Goal: Navigation & Orientation: Find specific page/section

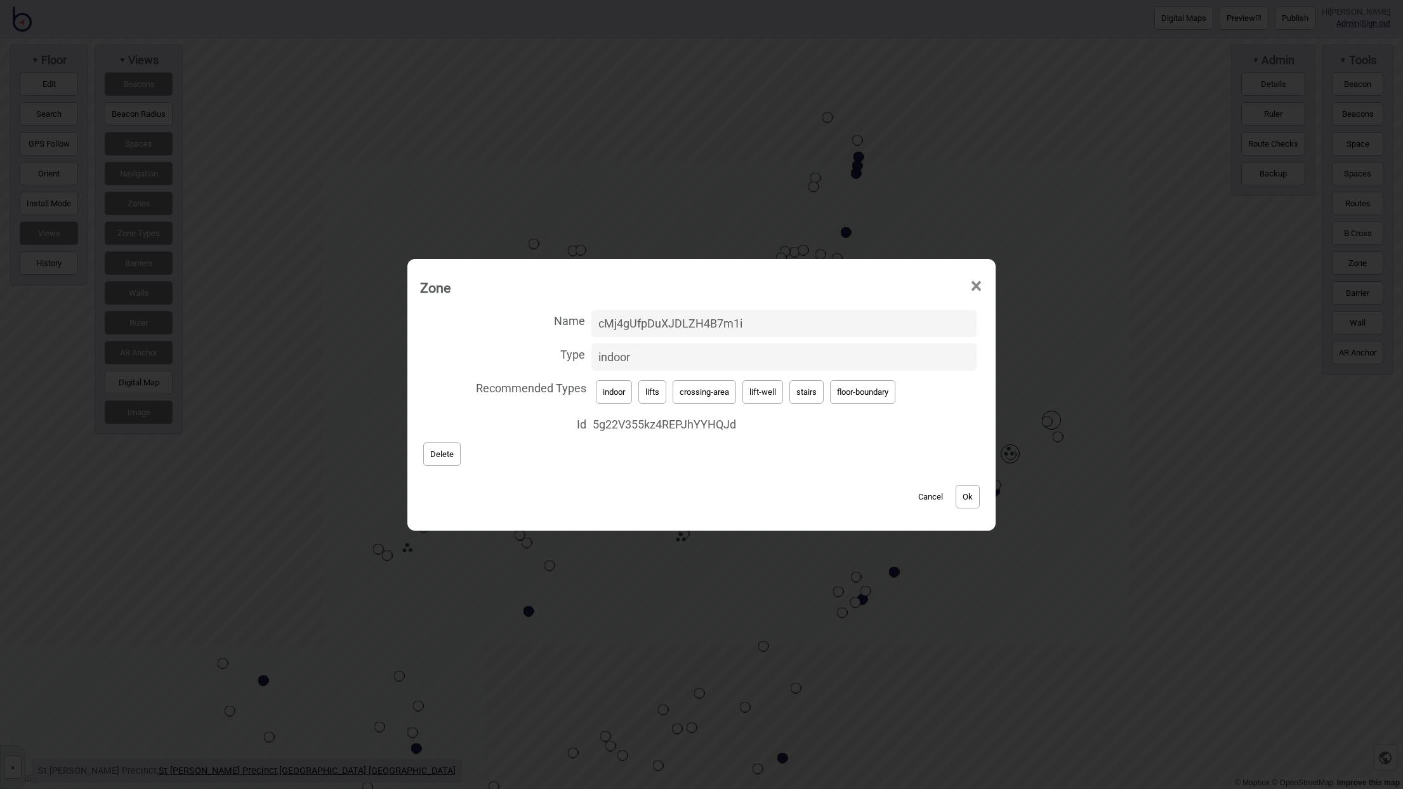
click at [978, 289] on span "×" at bounding box center [975, 286] width 13 height 42
click at [979, 285] on span "×" at bounding box center [975, 286] width 13 height 42
click at [975, 286] on span "×" at bounding box center [975, 286] width 13 height 42
click at [979, 290] on span "×" at bounding box center [975, 286] width 13 height 42
click at [933, 494] on button "Cancel" at bounding box center [930, 496] width 37 height 23
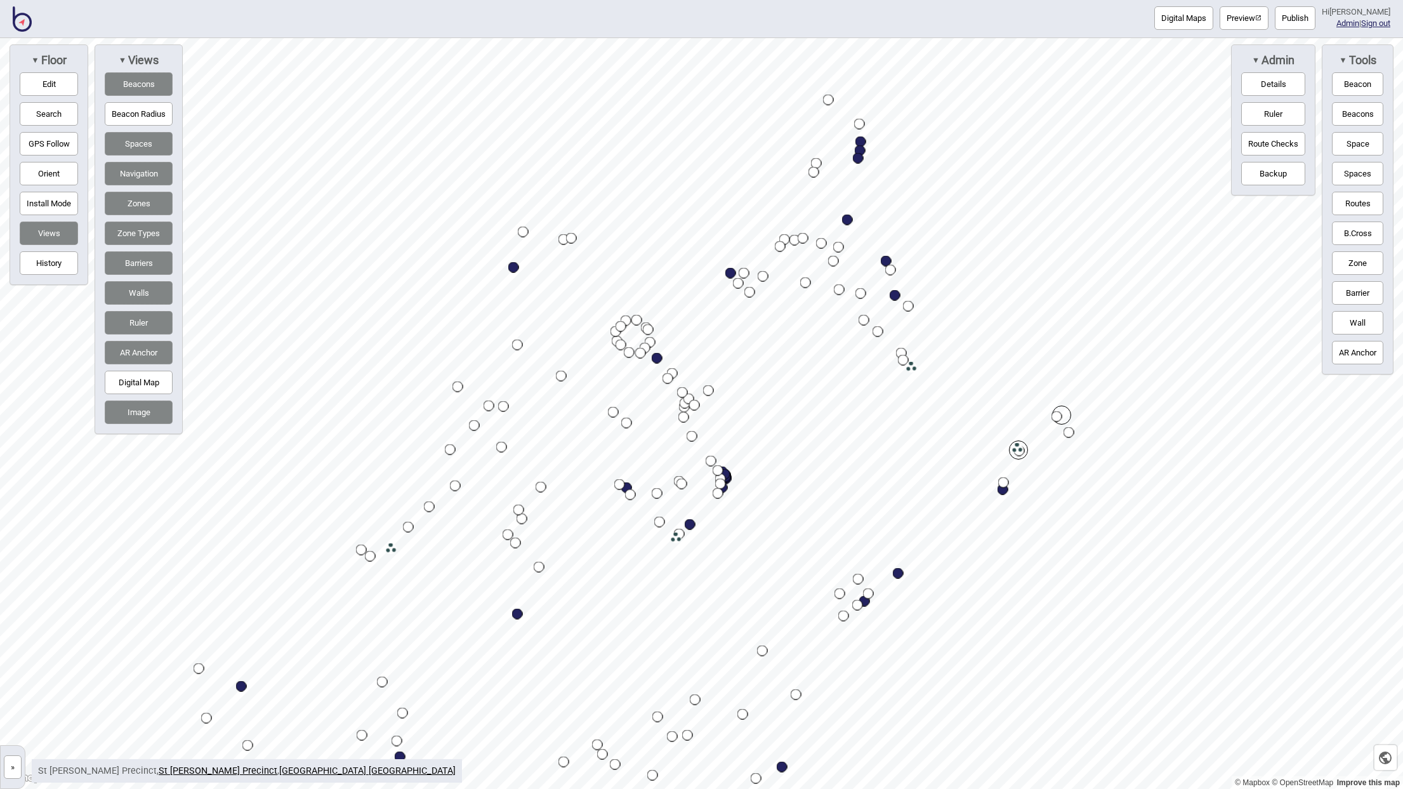
click at [15, 768] on button "»" at bounding box center [13, 766] width 18 height 23
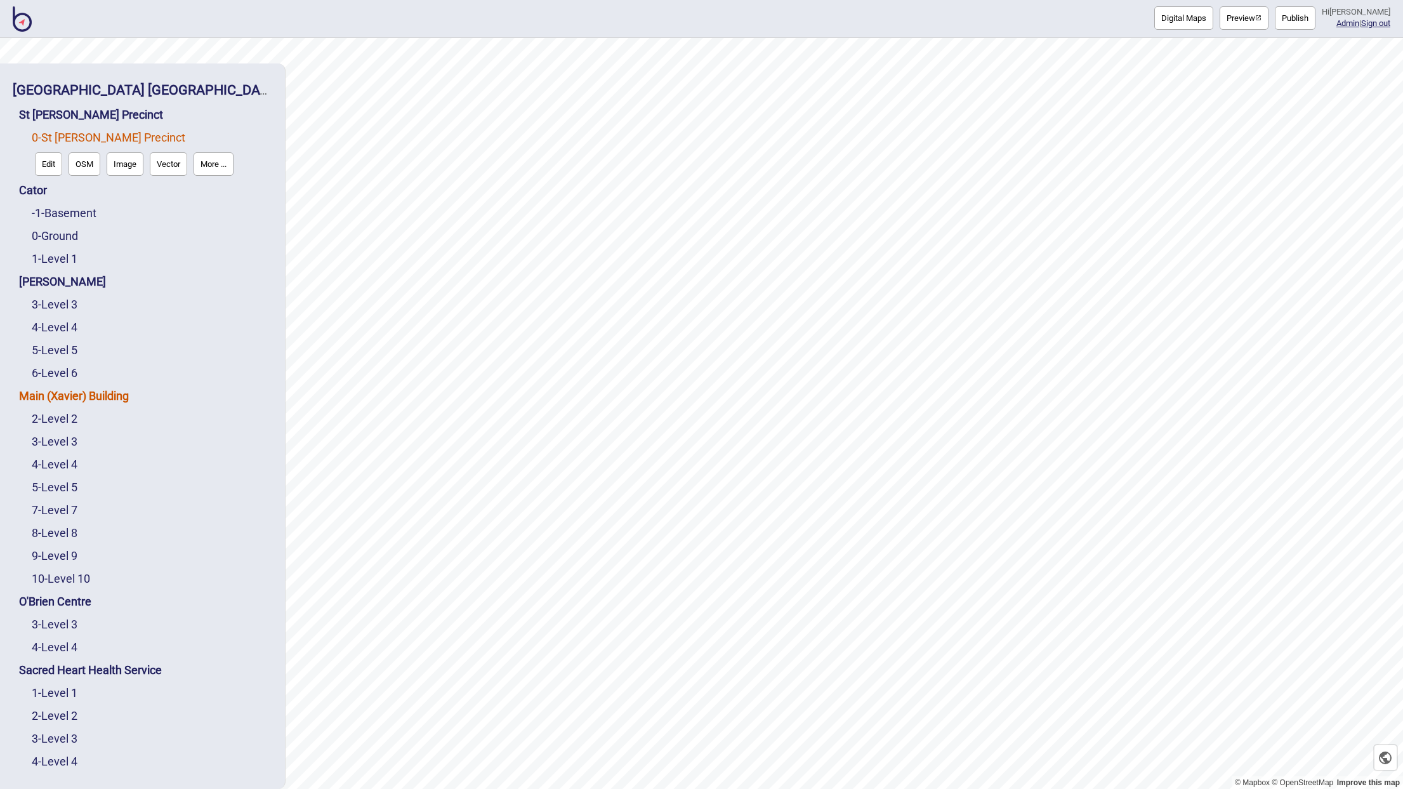
click at [75, 389] on link "Main (Xavier) Building" at bounding box center [74, 395] width 110 height 13
